Goal: Task Accomplishment & Management: Manage account settings

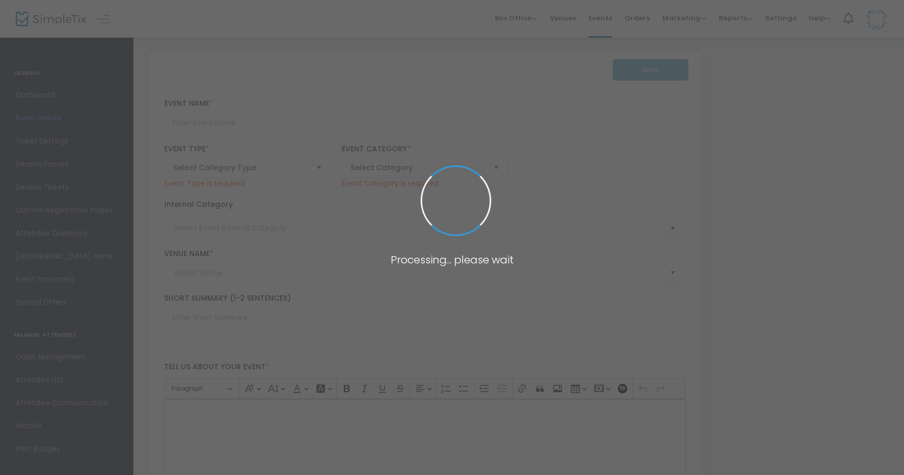
type input "Apple Fest 2025"
type textarea "Apple Fest 2025Get ready for the most anticipated festival of the year, Apple F…"
checkbox input "true"
type input "Buy Tickets"
type input "[DEMOGRAPHIC_DATA][PERSON_NAME]"
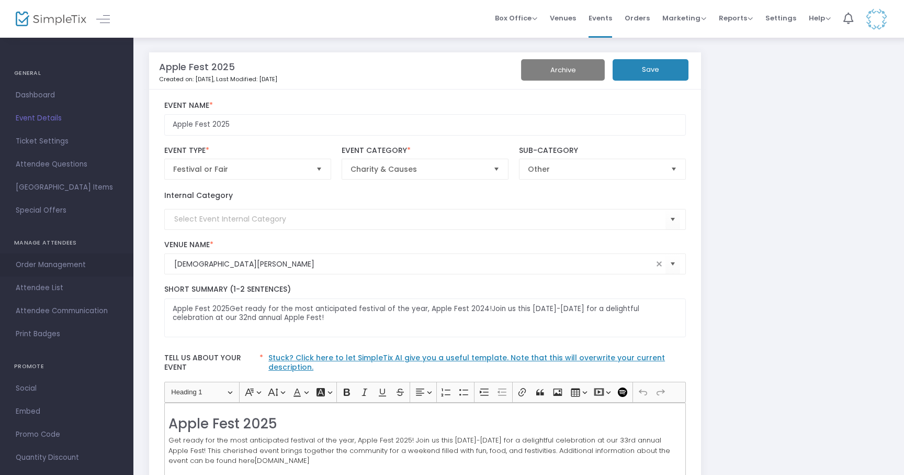
click at [49, 273] on link "Order Management" at bounding box center [66, 264] width 133 height 23
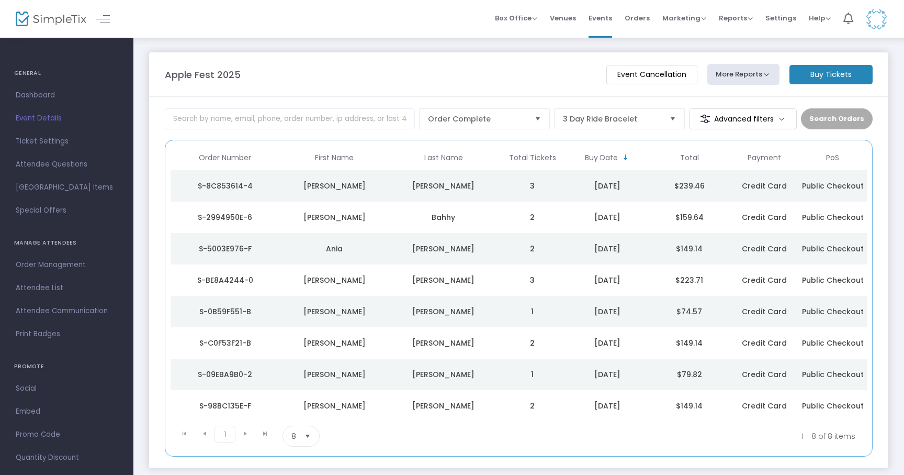
click at [290, 187] on div "[PERSON_NAME]" at bounding box center [335, 186] width 104 height 10
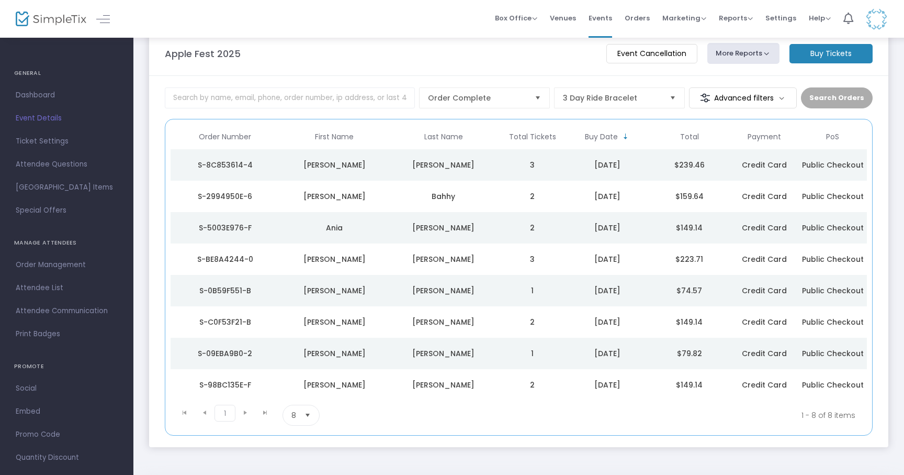
scroll to position [22, 0]
click at [332, 231] on div "Ania" at bounding box center [335, 226] width 104 height 10
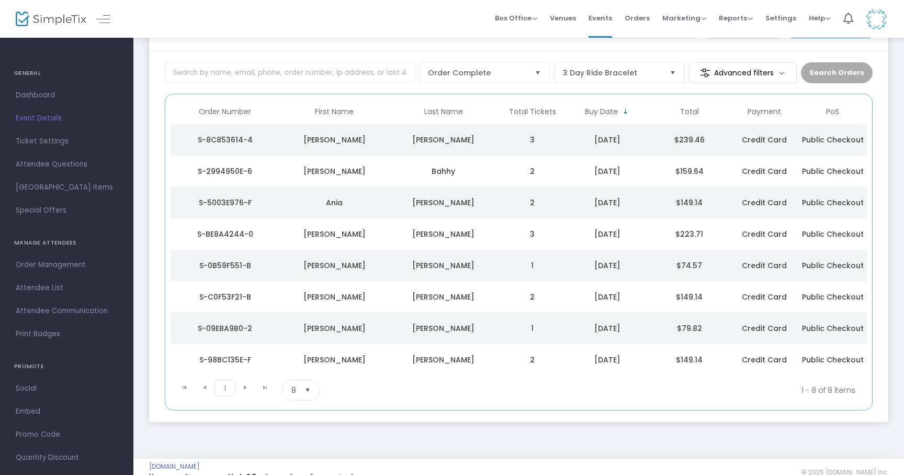
scroll to position [0, 0]
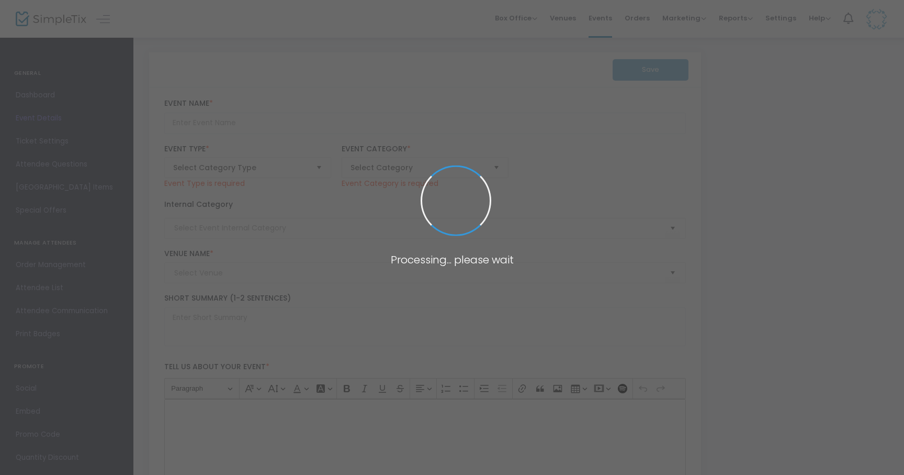
type input "Apple Fest 2025"
type textarea "Apple Fest 2025Get ready for the most anticipated festival of the year, Apple F…"
checkbox input "true"
type input "Buy Tickets"
type input "[DEMOGRAPHIC_DATA][PERSON_NAME]"
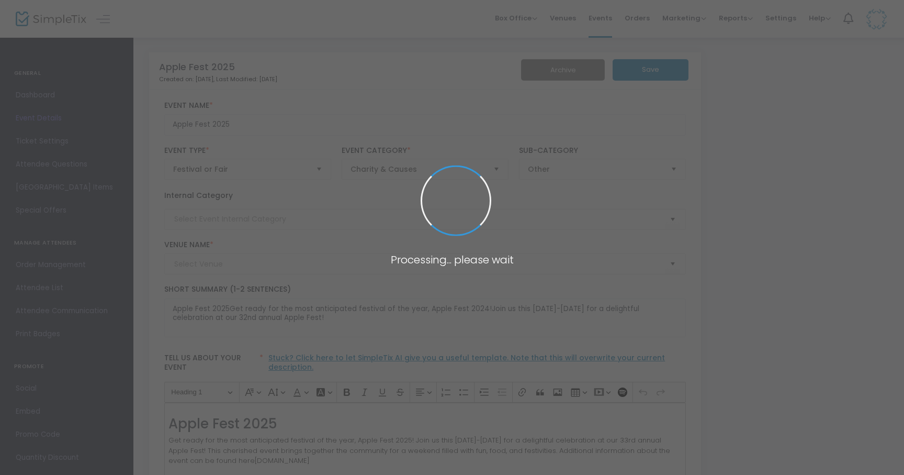
type input "[DEMOGRAPHIC_DATA][PERSON_NAME]"
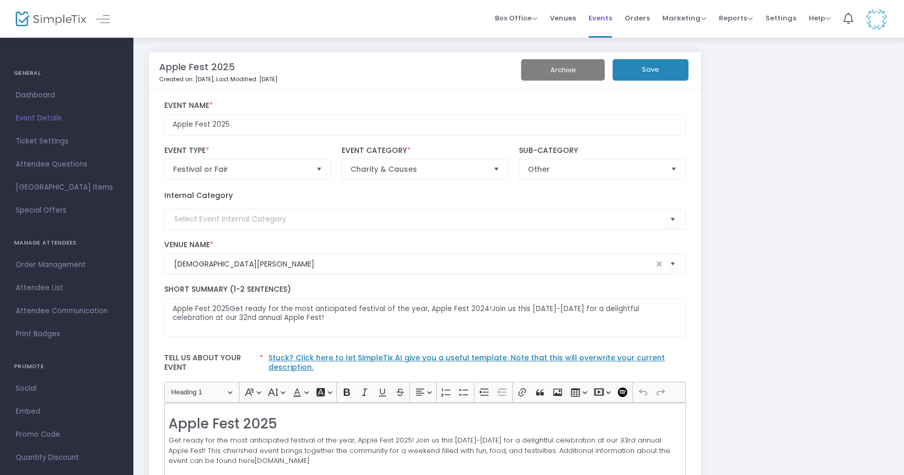
click at [602, 16] on span "Events" at bounding box center [601, 18] width 24 height 27
